Goal: Information Seeking & Learning: Check status

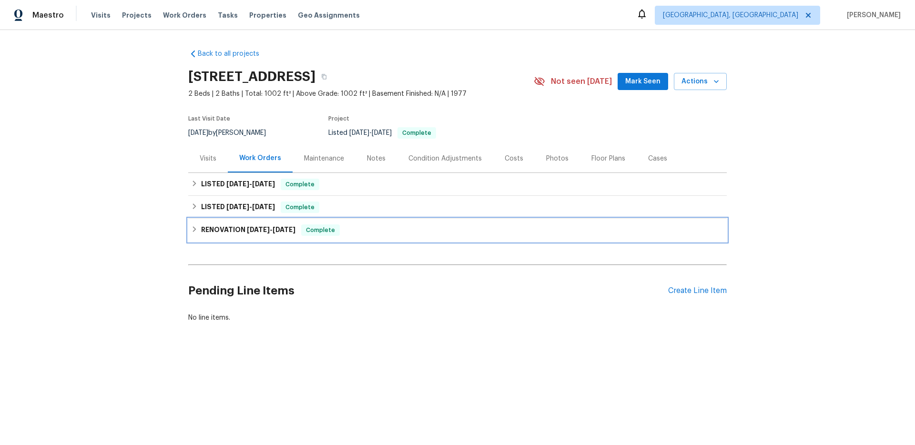
click at [273, 242] on div "RENOVATION [DATE] - [DATE] Complete" at bounding box center [457, 230] width 538 height 23
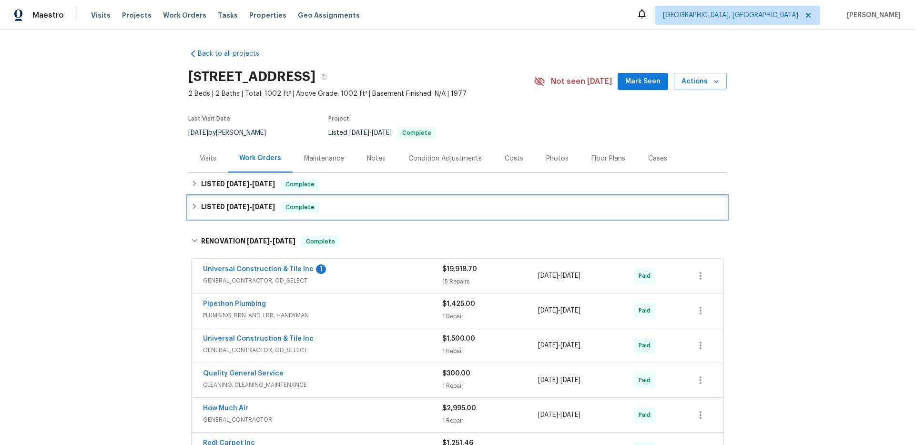
click at [263, 219] on div "LISTED [DATE] - [DATE] Complete" at bounding box center [457, 207] width 538 height 23
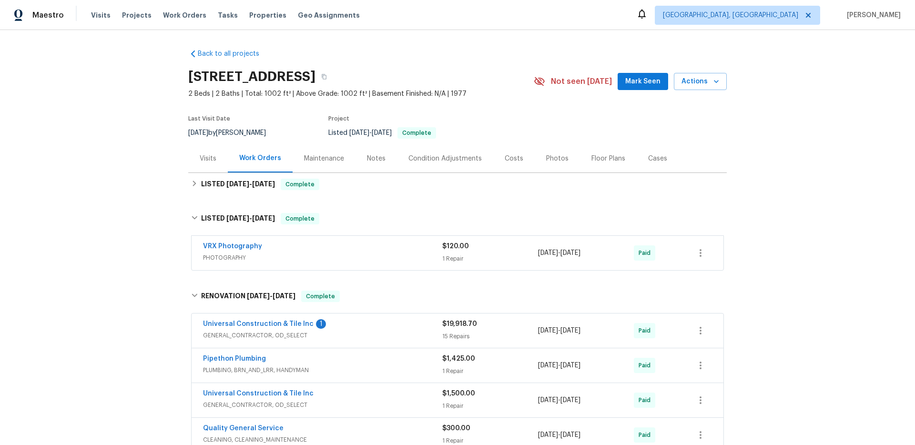
click at [272, 203] on div "Back to all projects [STREET_ADDRESS] 2 Beds | 2 Baths | Total: 1002 ft² | Abov…" at bounding box center [457, 327] width 538 height 572
click at [272, 184] on div "LISTED [DATE] - [DATE] Complete" at bounding box center [457, 184] width 538 height 23
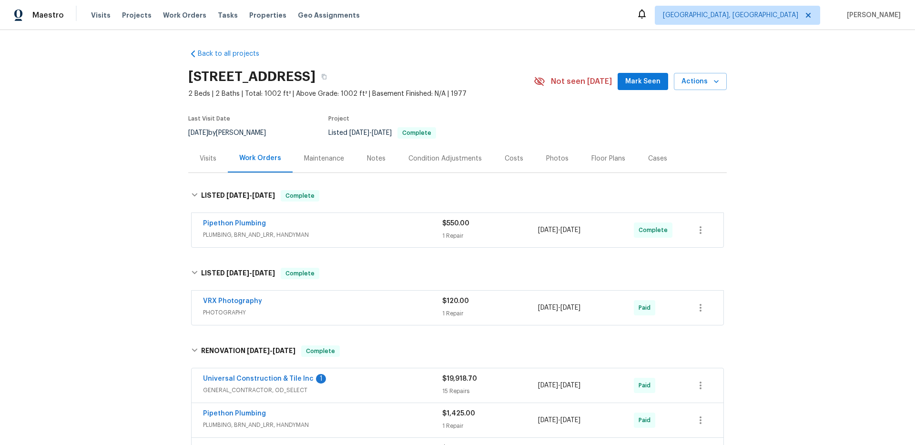
click at [293, 227] on div "Pipethon Plumbing" at bounding box center [322, 224] width 239 height 11
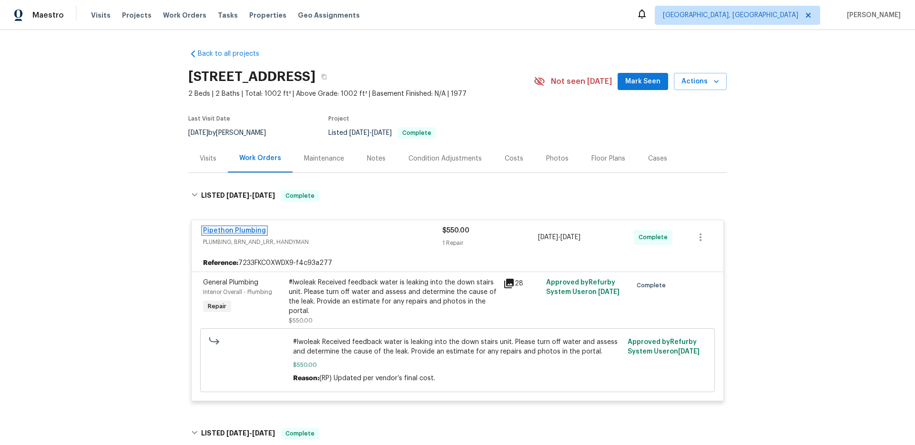
click at [240, 234] on link "Pipethon Plumbing" at bounding box center [234, 230] width 63 height 7
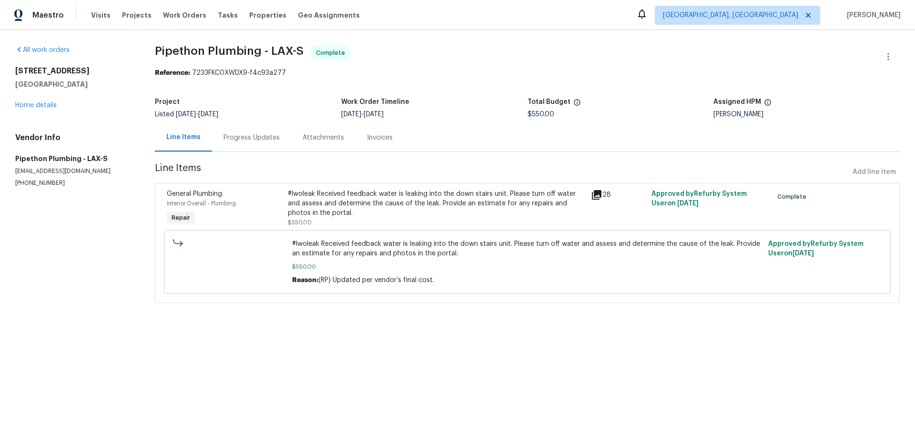
click at [467, 80] on section "Pipethon Plumbing - LAX-S Complete Reference: 7233FKC0XWDX9-f4c93a277 Project L…" at bounding box center [527, 179] width 745 height 269
drag, startPoint x: 259, startPoint y: 50, endPoint x: 151, endPoint y: 51, distance: 108.6
click at [151, 51] on div "All work orders [STREET_ADDRESS] Home details Vendor Info Pipethon Plumbing - L…" at bounding box center [457, 180] width 915 height 300
copy span "Pipethon Plumbing"
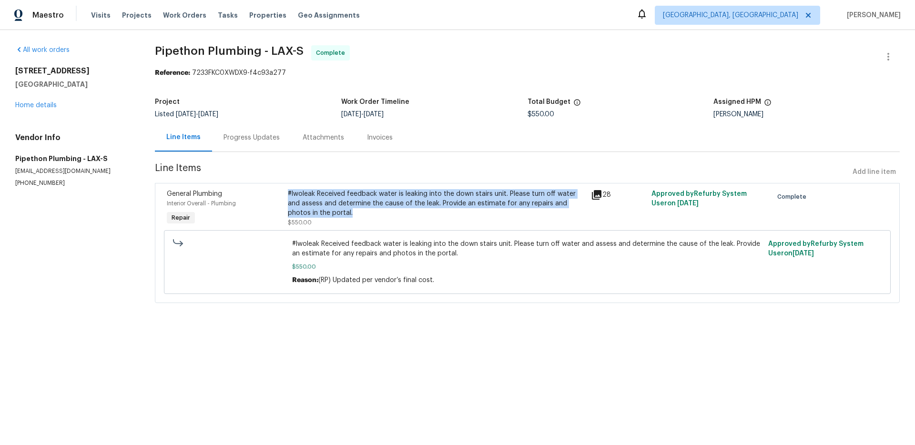
drag, startPoint x: 356, startPoint y: 213, endPoint x: 284, endPoint y: 193, distance: 74.2
click at [285, 193] on div "#lwoleak Received feedback water is leaking into the down stairs unit. Please t…" at bounding box center [436, 208] width 303 height 44
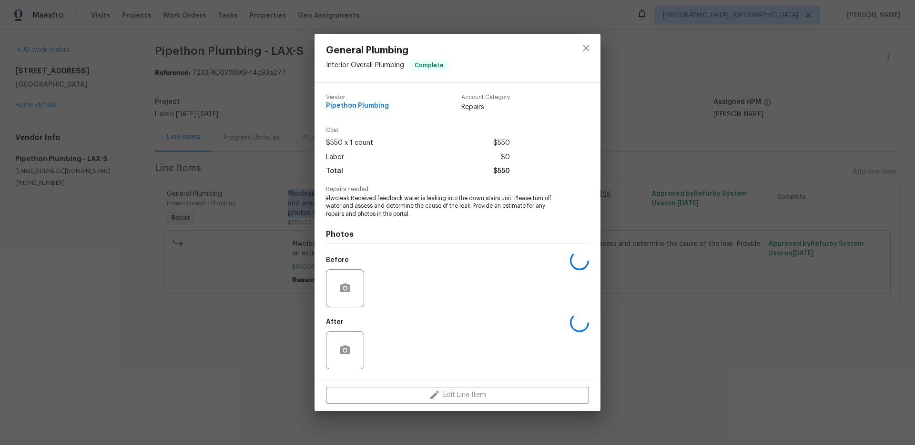
copy div "#lwoleak Received feedback water is leaking into the down stairs unit. Please t…"
click at [340, 205] on span "#lwoleak Received feedback water is leaking into the down stairs unit. Please t…" at bounding box center [444, 206] width 237 height 24
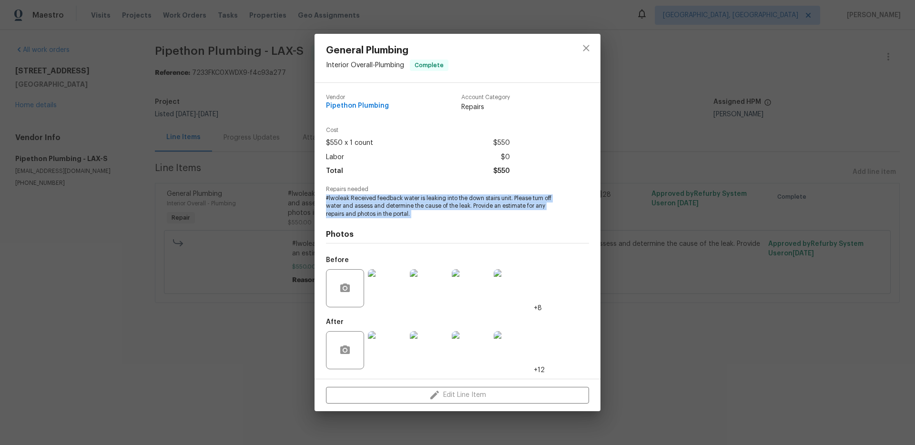
click at [340, 205] on span "#lwoleak Received feedback water is leaking into the down stairs unit. Please t…" at bounding box center [444, 206] width 237 height 24
copy span "#lwoleak Received feedback water is leaking into the down stairs unit. Please t…"
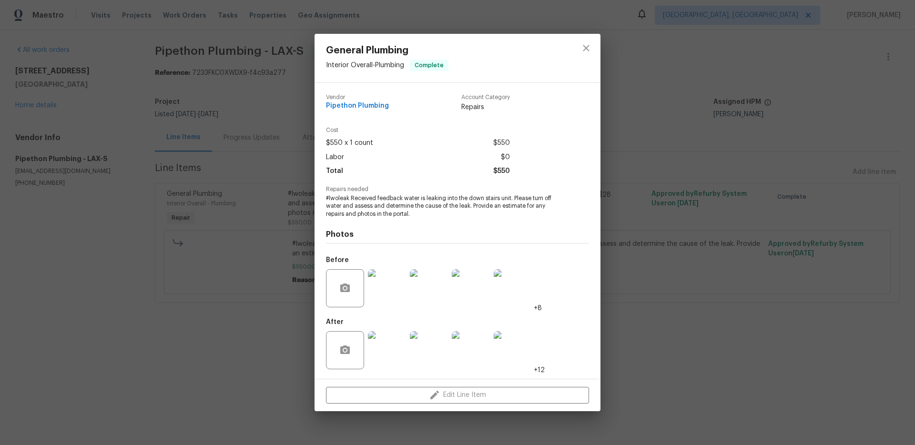
click at [424, 144] on div "$550 x 1 count $550" at bounding box center [418, 143] width 184 height 14
click at [206, 192] on div "General Plumbing Interior Overall - Plumbing Complete Vendor Pipethon Plumbing …" at bounding box center [457, 222] width 915 height 445
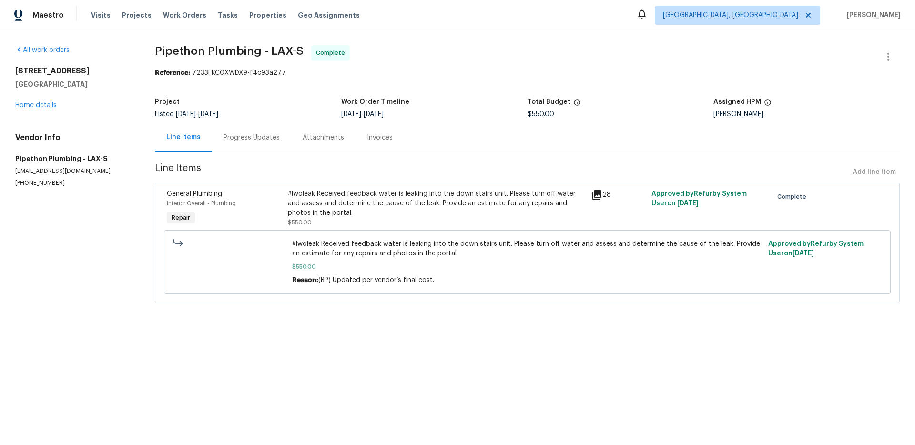
click at [246, 125] on div "Progress Updates" at bounding box center [251, 137] width 79 height 28
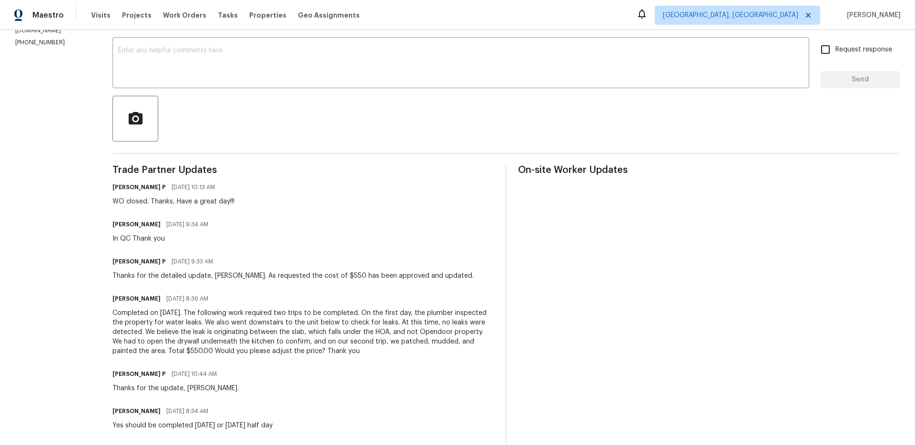
scroll to position [360, 0]
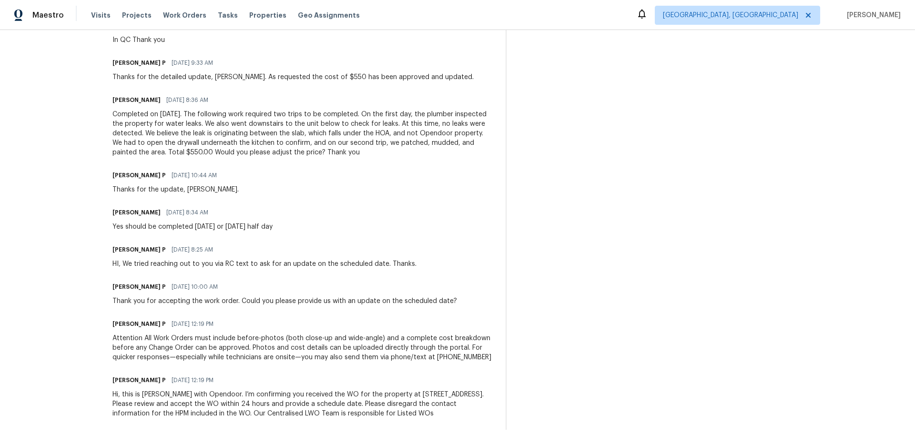
drag, startPoint x: 375, startPoint y: 148, endPoint x: 120, endPoint y: 111, distance: 258.6
click at [120, 111] on div "All work orders [STREET_ADDRESS] Home details Vendor Info Pipethon Plumbing - L…" at bounding box center [457, 59] width 915 height 772
copy div "Completed on [DATE]. The following work required two trips to be completed. On …"
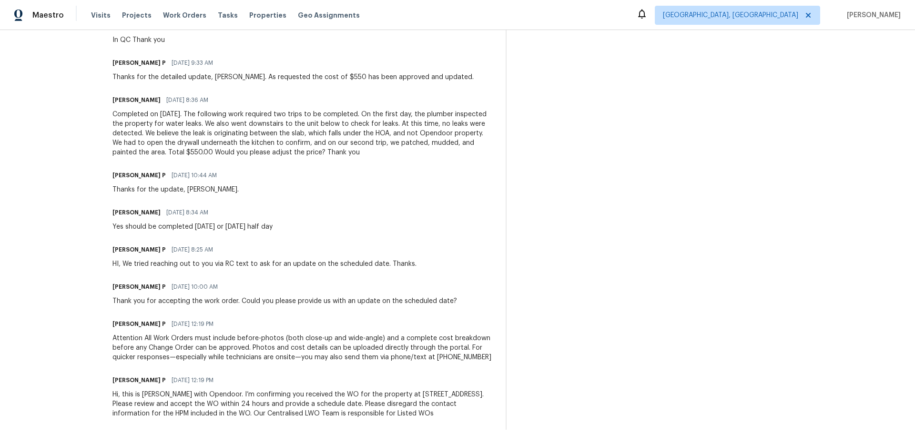
drag, startPoint x: 625, startPoint y: 114, endPoint x: 647, endPoint y: 36, distance: 80.8
click at [624, 114] on div "On-site Worker Updates" at bounding box center [709, 198] width 382 height 463
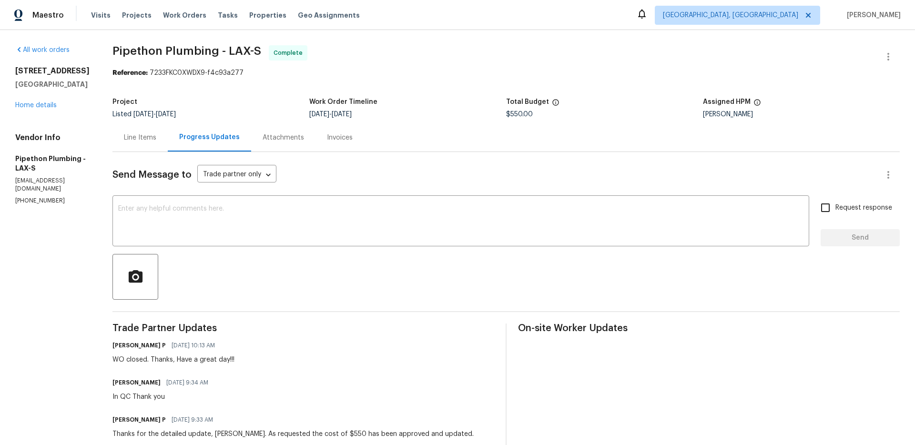
click at [599, 113] on div "$550.00" at bounding box center [604, 114] width 197 height 7
click at [496, 83] on section "Pipethon Plumbing - LAX-S Complete Reference: 7233FKC0XWDX9-f4c93a277 Project L…" at bounding box center [505, 415] width 787 height 741
